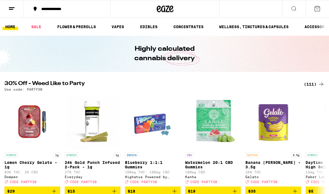
click at [8, 23] on link "HOME" at bounding box center [11, 26] width 16 height 7
click at [16, 27] on link "HOME" at bounding box center [11, 26] width 16 height 7
click at [35, 27] on link "SALE" at bounding box center [36, 26] width 16 height 7
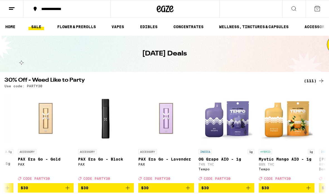
click at [316, 78] on div "(111)" at bounding box center [314, 81] width 21 height 7
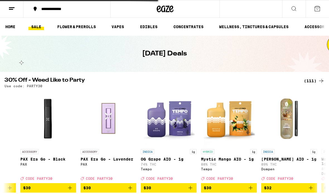
scroll to position [0, 4323]
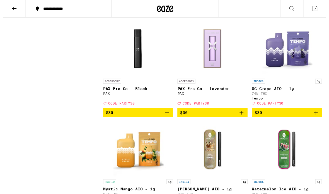
scroll to position [2600, 0]
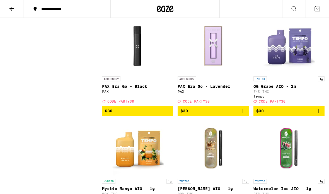
click at [167, 12] on icon "Add to bag" at bounding box center [167, 8] width 7 height 7
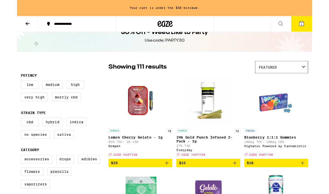
scroll to position [15, 0]
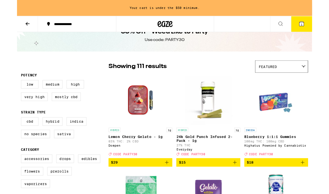
click at [166, 183] on icon "Add to bag" at bounding box center [167, 181] width 4 height 4
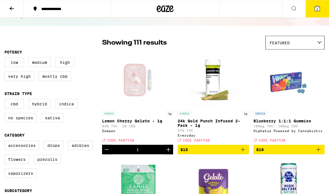
scroll to position [0, 0]
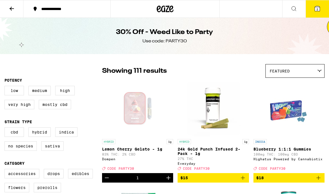
click at [66, 89] on label "High" at bounding box center [65, 90] width 20 height 9
click at [6, 87] on input "High" at bounding box center [6, 87] width 0 height 0
checkbox input "true"
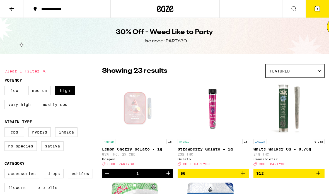
click at [11, 11] on icon at bounding box center [11, 8] width 7 height 7
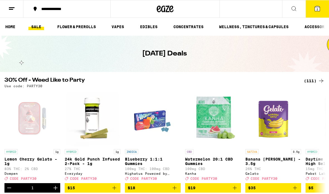
click at [117, 28] on link "VAPES" at bounding box center [118, 26] width 18 height 7
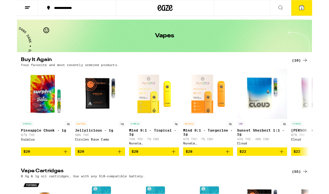
scroll to position [15, 0]
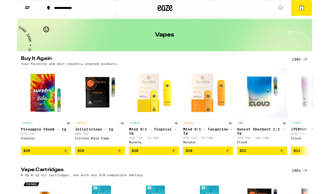
click at [235, 171] on icon "Add to bag" at bounding box center [235, 168] width 7 height 7
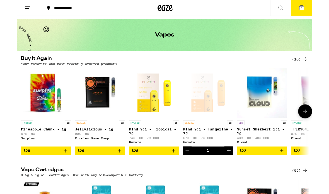
click at [236, 170] on icon "Increment" at bounding box center [236, 168] width 7 height 7
click at [112, 172] on icon "Add to bag" at bounding box center [114, 168] width 7 height 7
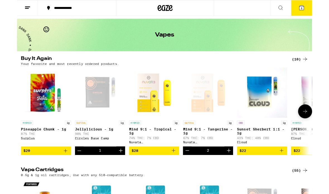
click at [112, 172] on button "Increment" at bounding box center [115, 167] width 9 height 9
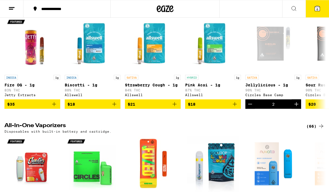
scroll to position [178, 0]
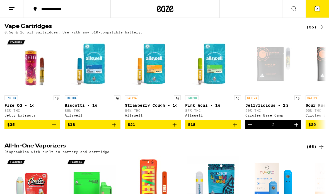
click at [115, 128] on icon "Add to bag" at bounding box center [114, 124] width 7 height 7
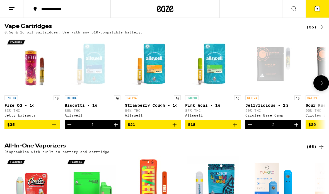
click at [113, 129] on button "Increment" at bounding box center [115, 124] width 9 height 9
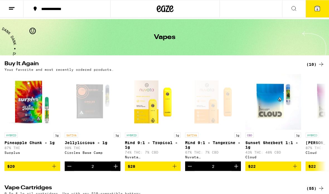
scroll to position [0, 0]
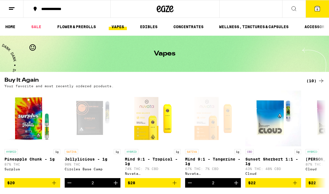
click at [80, 26] on link "FLOWER & PREROLLS" at bounding box center [76, 26] width 44 height 7
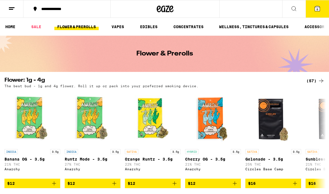
click at [83, 24] on link "FLOWER & PREROLLS" at bounding box center [76, 26] width 44 height 7
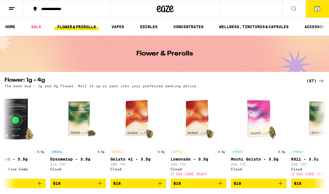
scroll to position [0, 377]
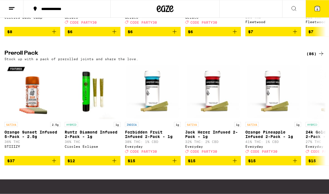
click at [321, 57] on icon at bounding box center [321, 53] width 7 height 7
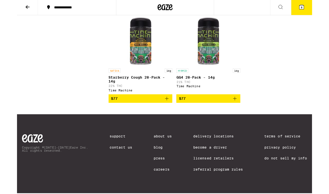
scroll to position [3045, 0]
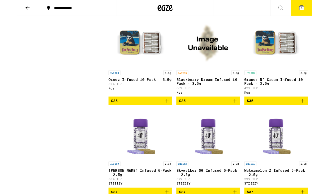
scroll to position [1184, 0]
click at [316, 116] on icon "Add to bag" at bounding box center [318, 112] width 7 height 7
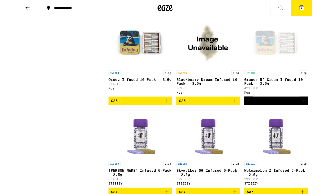
click at [317, 4] on button "9" at bounding box center [317, 8] width 23 height 17
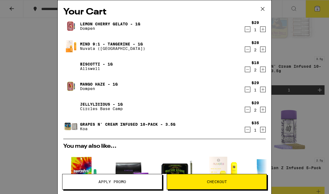
click at [270, 64] on div "Your Cart Lemon Cherry Gelato - 1g Dompen $29 1 Mind 9:1 - Tangerine - 1g Nuvat…" at bounding box center [165, 88] width 214 height 177
click at [115, 180] on span "Apply Promo" at bounding box center [112, 182] width 28 height 4
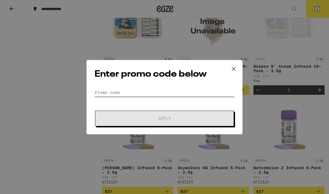
click at [152, 88] on input "Promo Code" at bounding box center [165, 92] width 140 height 8
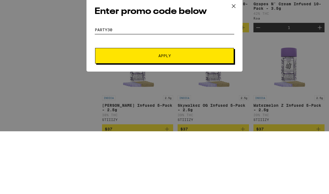
type input "Party30"
click at [169, 117] on span "Apply" at bounding box center [164, 119] width 13 height 4
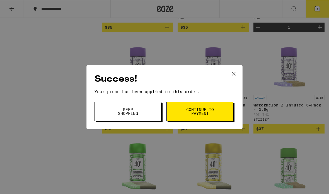
click at [219, 111] on button "Continue to payment" at bounding box center [200, 112] width 67 height 20
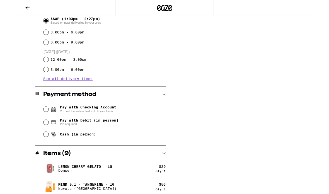
scroll to position [174, 0]
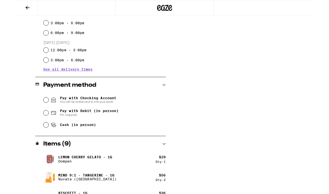
click at [73, 129] on span "Pin required" at bounding box center [80, 128] width 65 height 4
click at [35, 129] on input "Pay with Debit (in person) Pin required" at bounding box center [33, 126] width 6 height 6
radio input "true"
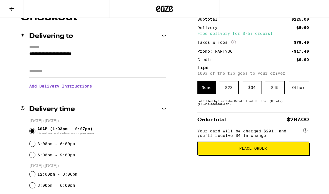
scroll to position [56, 0]
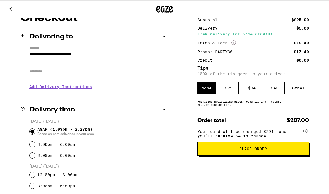
click at [256, 151] on span "Place Order" at bounding box center [253, 149] width 28 height 4
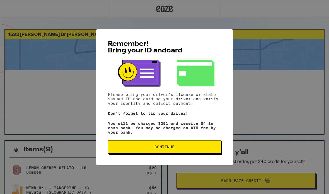
click at [170, 153] on button "Continue" at bounding box center [164, 146] width 113 height 13
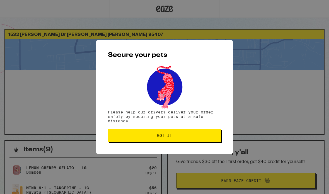
click at [203, 133] on button "Got it" at bounding box center [164, 135] width 113 height 13
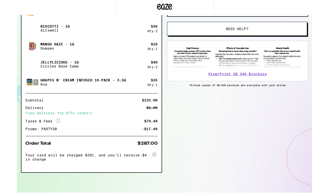
scroll to position [203, 0]
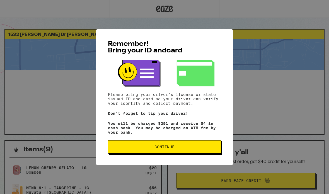
click at [199, 149] on span "Continue" at bounding box center [165, 147] width 104 height 4
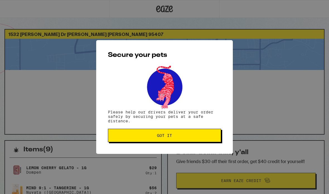
click at [205, 142] on button "Got it" at bounding box center [164, 135] width 113 height 13
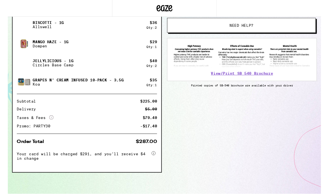
scroll to position [197, 0]
